Goal: Information Seeking & Learning: Learn about a topic

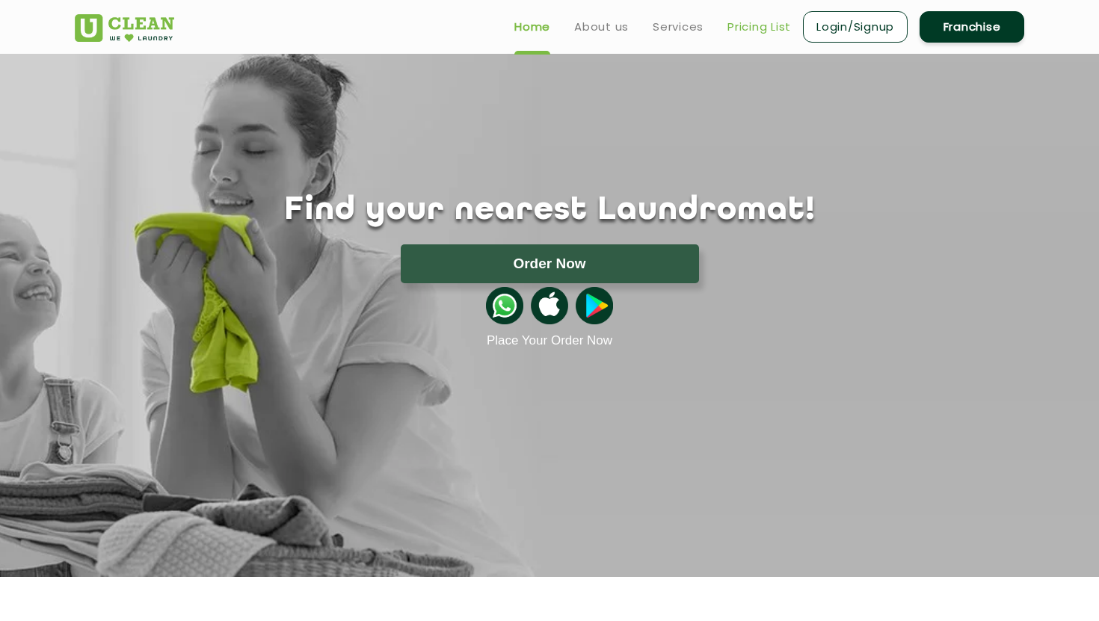
click at [758, 27] on link "Pricing List" at bounding box center [759, 27] width 64 height 18
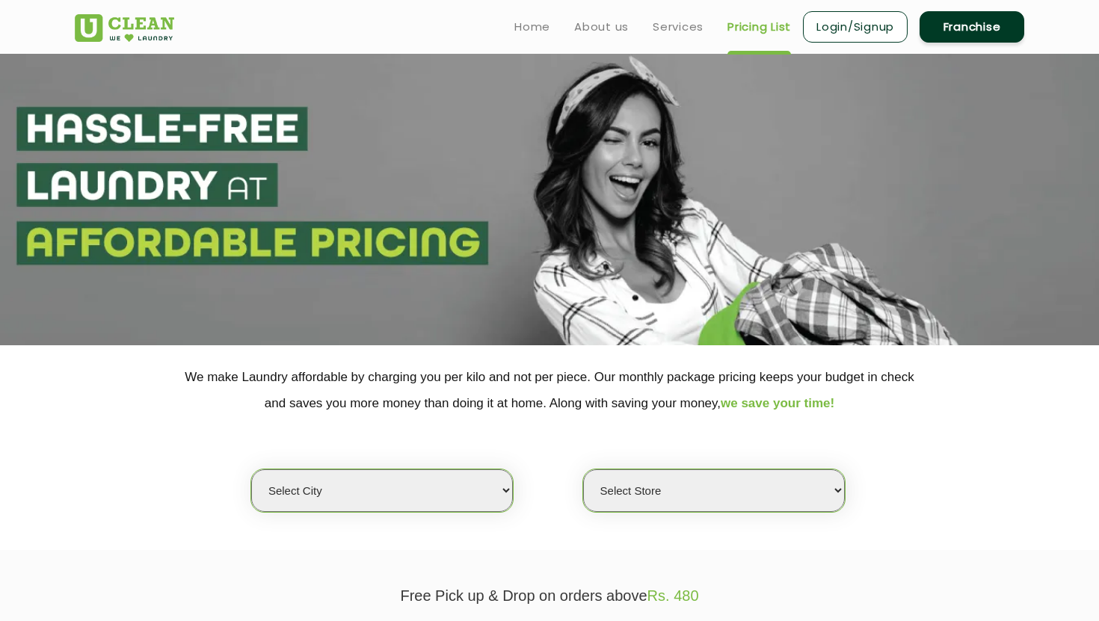
click at [502, 502] on select "Select city [GEOGRAPHIC_DATA] [GEOGRAPHIC_DATA] [GEOGRAPHIC_DATA] [GEOGRAPHIC_D…" at bounding box center [382, 490] width 262 height 43
select select "6"
click at [251, 469] on select "Select city [GEOGRAPHIC_DATA] [GEOGRAPHIC_DATA] [GEOGRAPHIC_DATA] [GEOGRAPHIC_D…" at bounding box center [382, 490] width 262 height 43
click at [758, 493] on select "Select Store [GEOGRAPHIC_DATA] [GEOGRAPHIC_DATA] UClean KR [GEOGRAPHIC_DATA] [G…" at bounding box center [714, 490] width 262 height 43
select select "601"
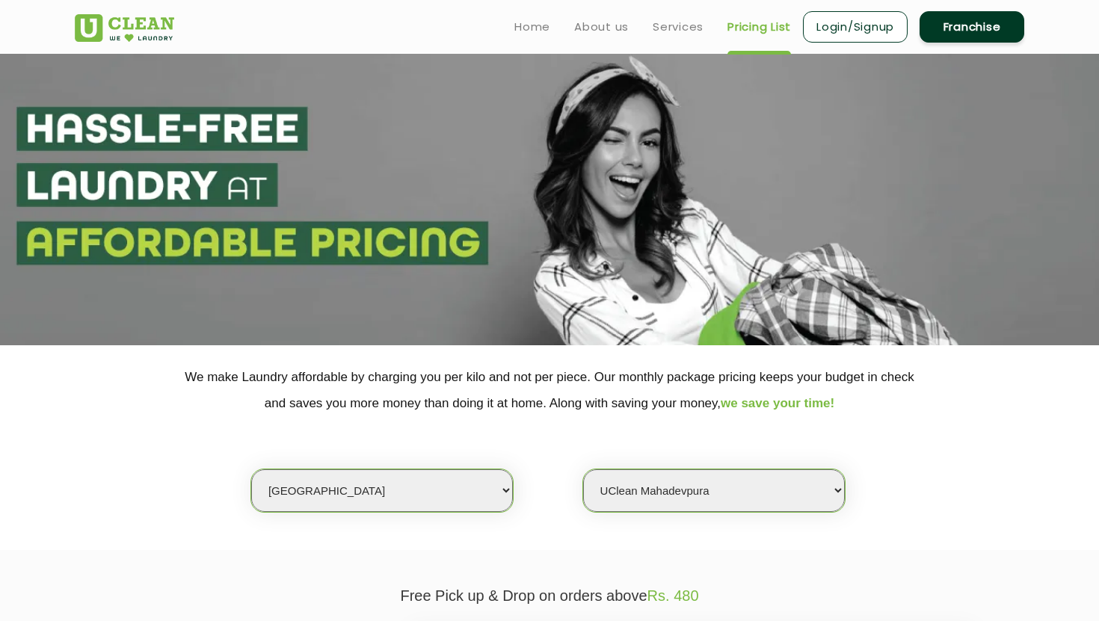
click at [583, 469] on select "Select Store [GEOGRAPHIC_DATA] [GEOGRAPHIC_DATA] UClean KR [GEOGRAPHIC_DATA] [G…" at bounding box center [714, 490] width 262 height 43
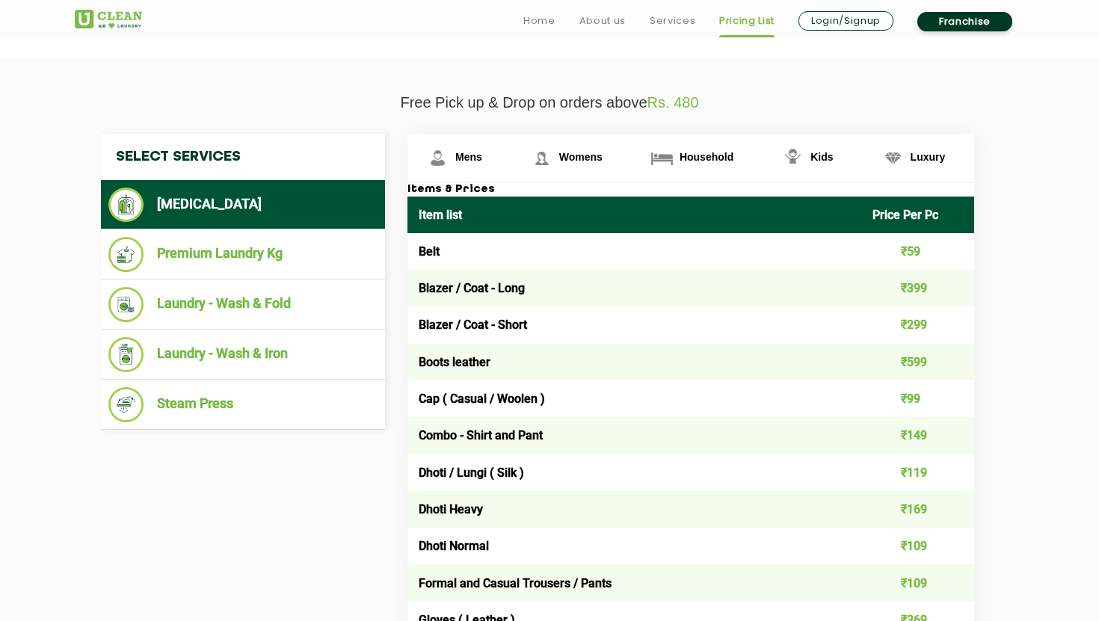
scroll to position [495, 0]
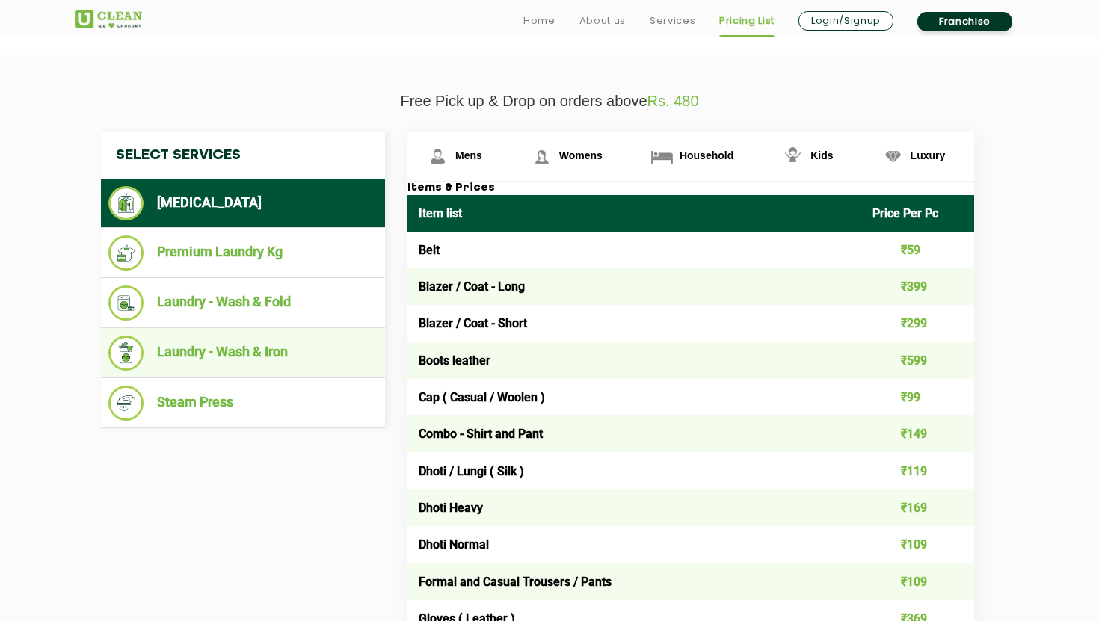
click at [257, 350] on li "Laundry - Wash & Iron" at bounding box center [242, 353] width 269 height 35
